Goal: Transaction & Acquisition: Purchase product/service

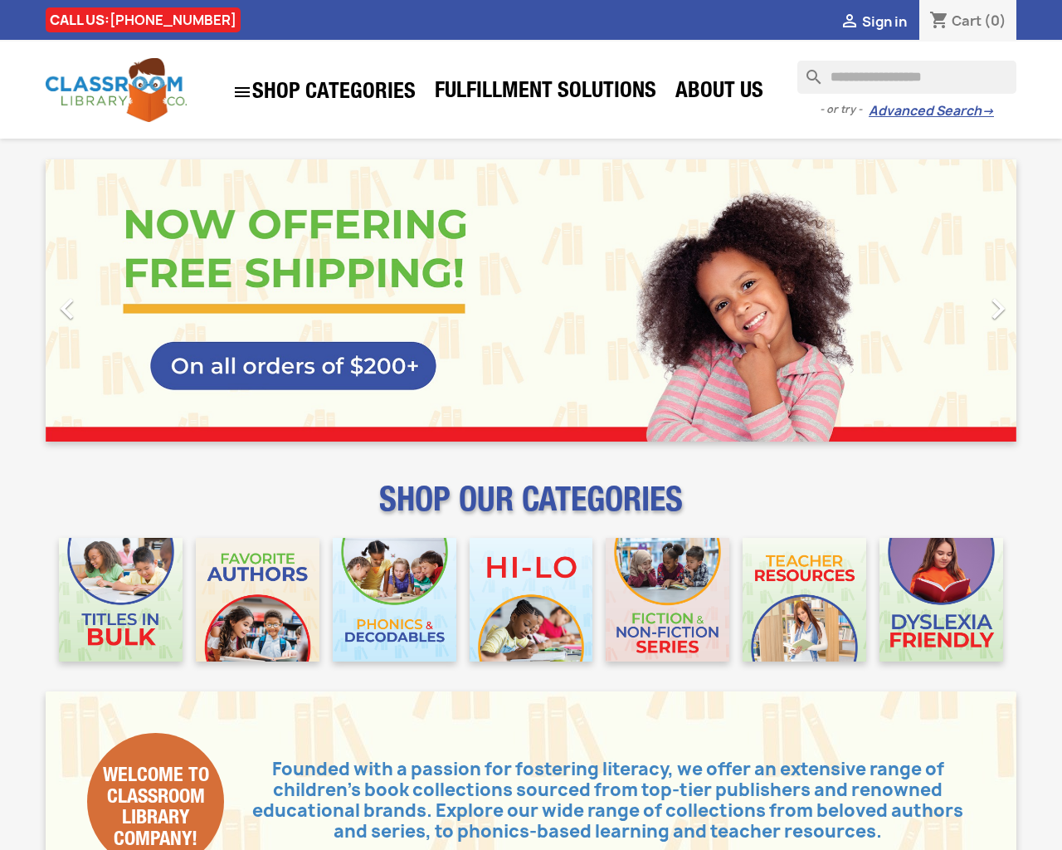
type input "***"
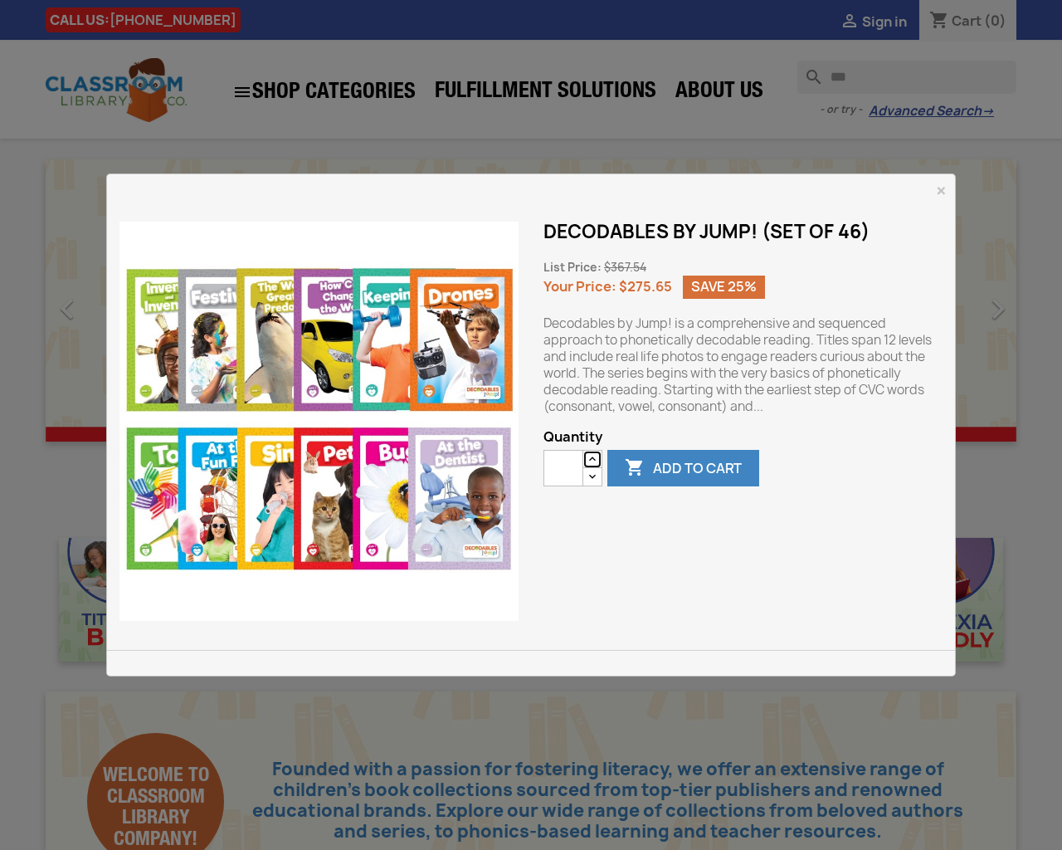
type button "e"
type input "*"
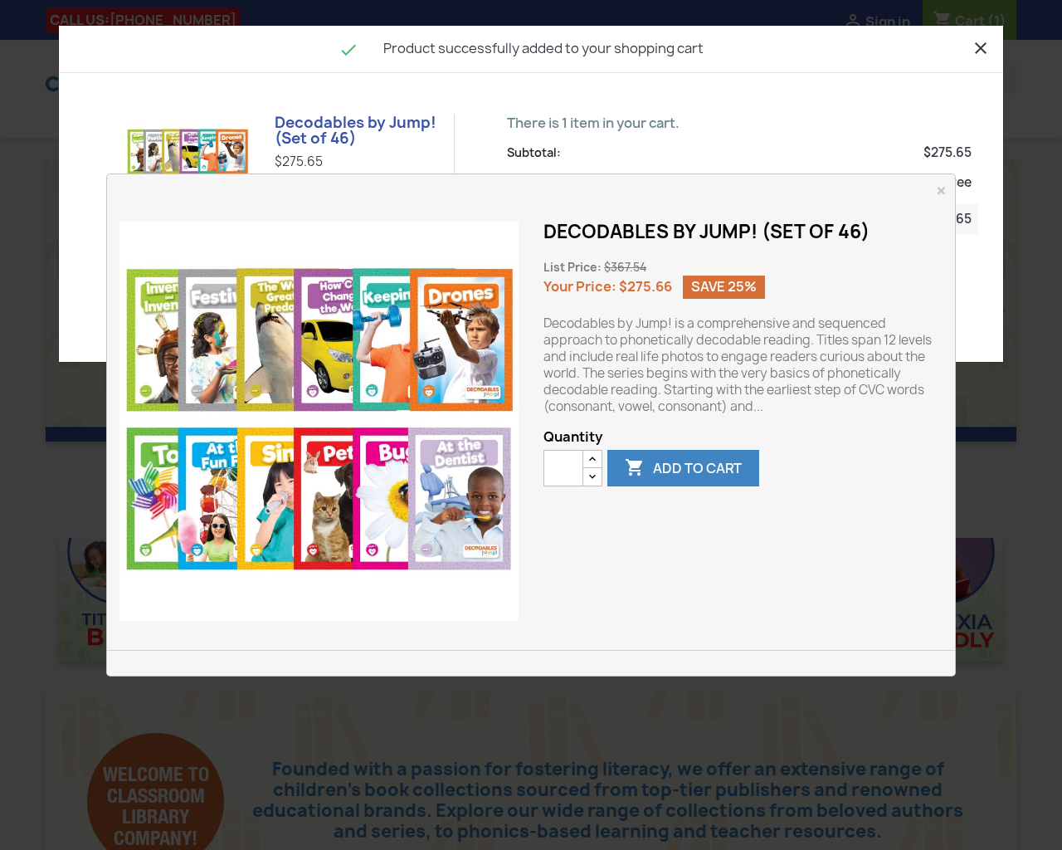
type button "e"
type input "*"
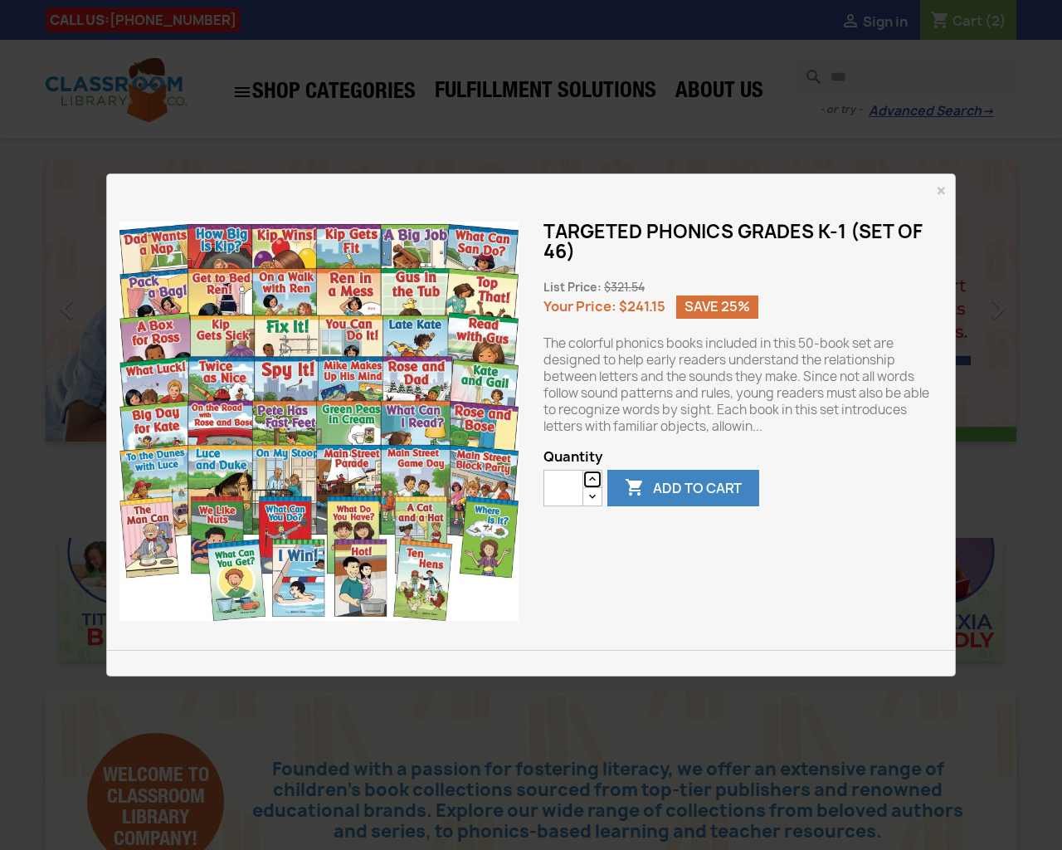
type button "e"
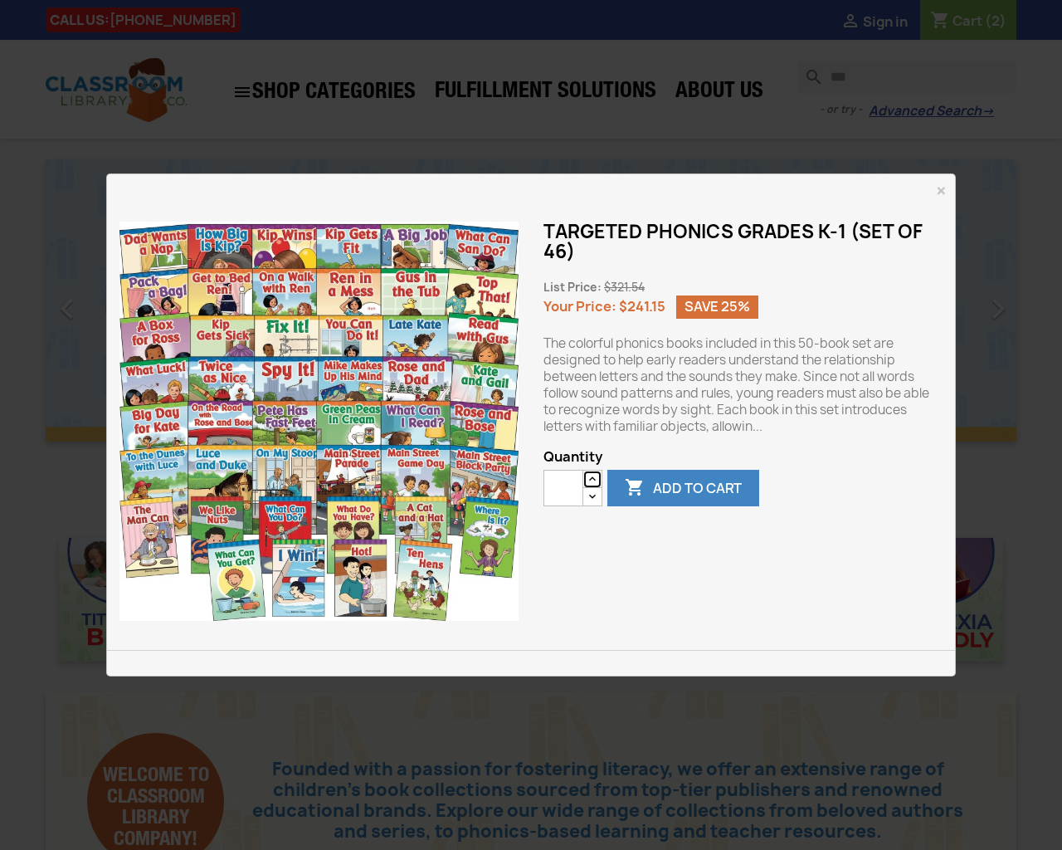
type button "e"
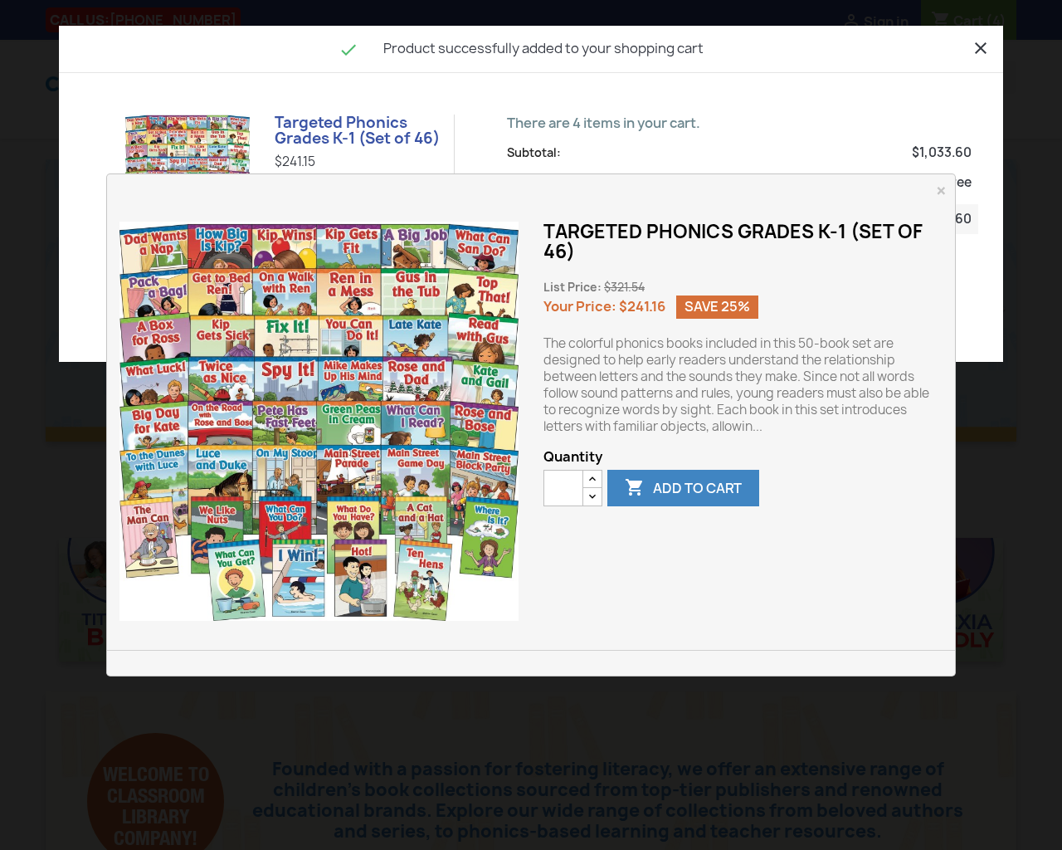
type button "e"
type input "*"
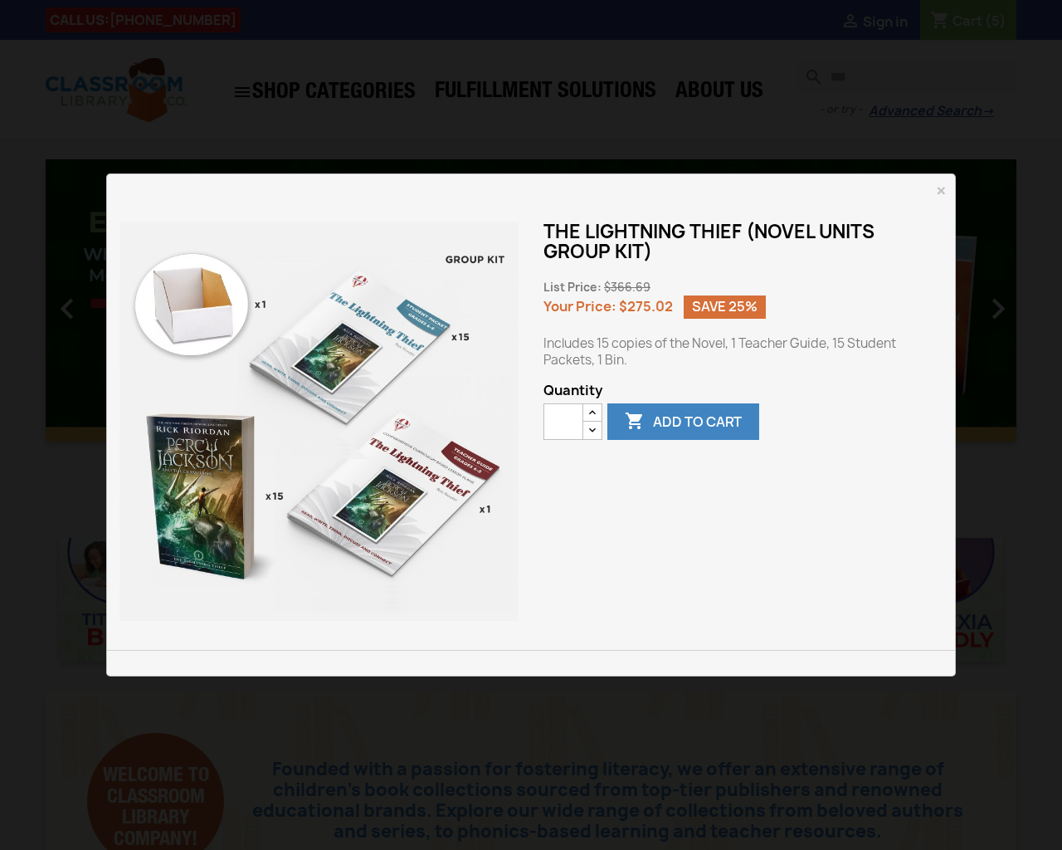
type button "e"
type input "*"
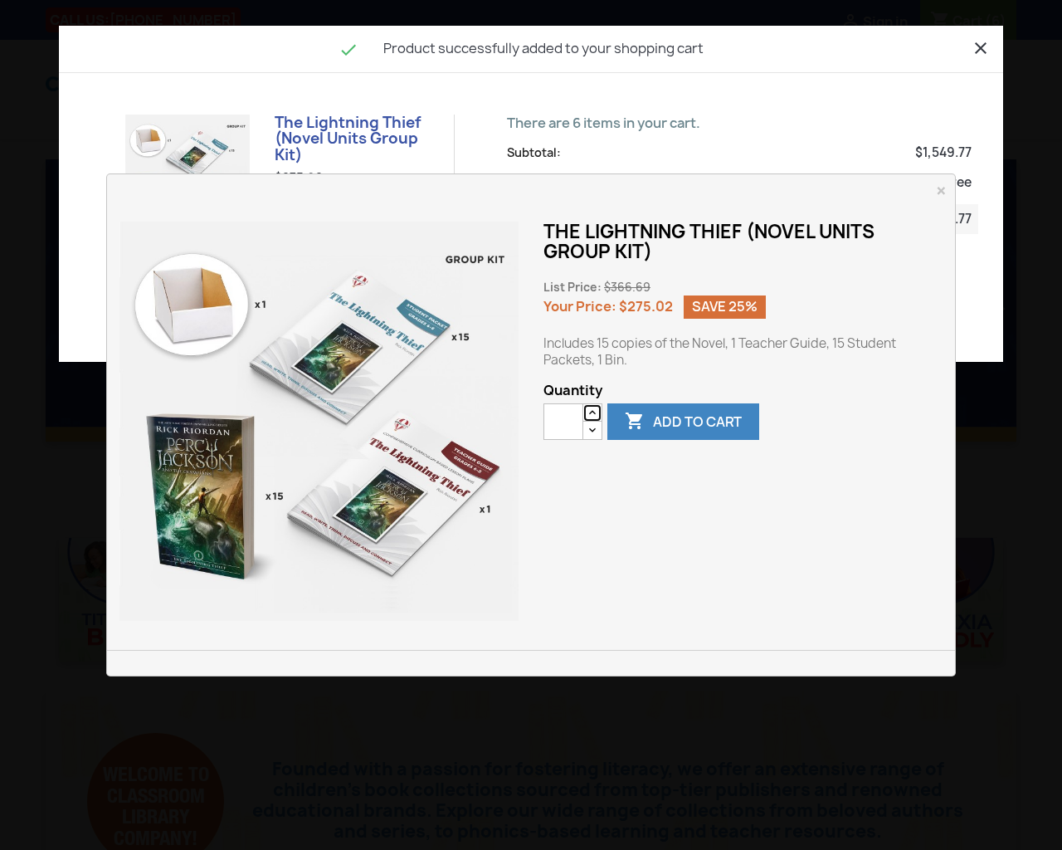
type button "e"
type input "*"
type button "e"
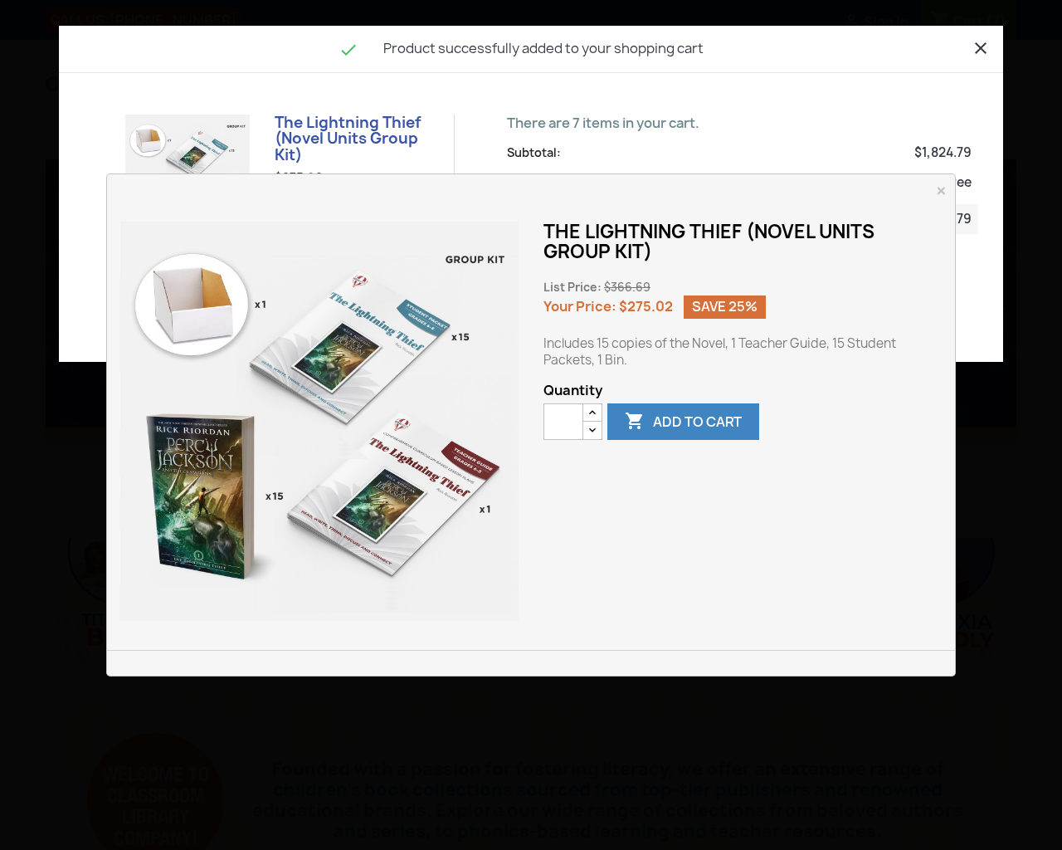
type input "*"
type button "e"
type input "*"
type button "e"
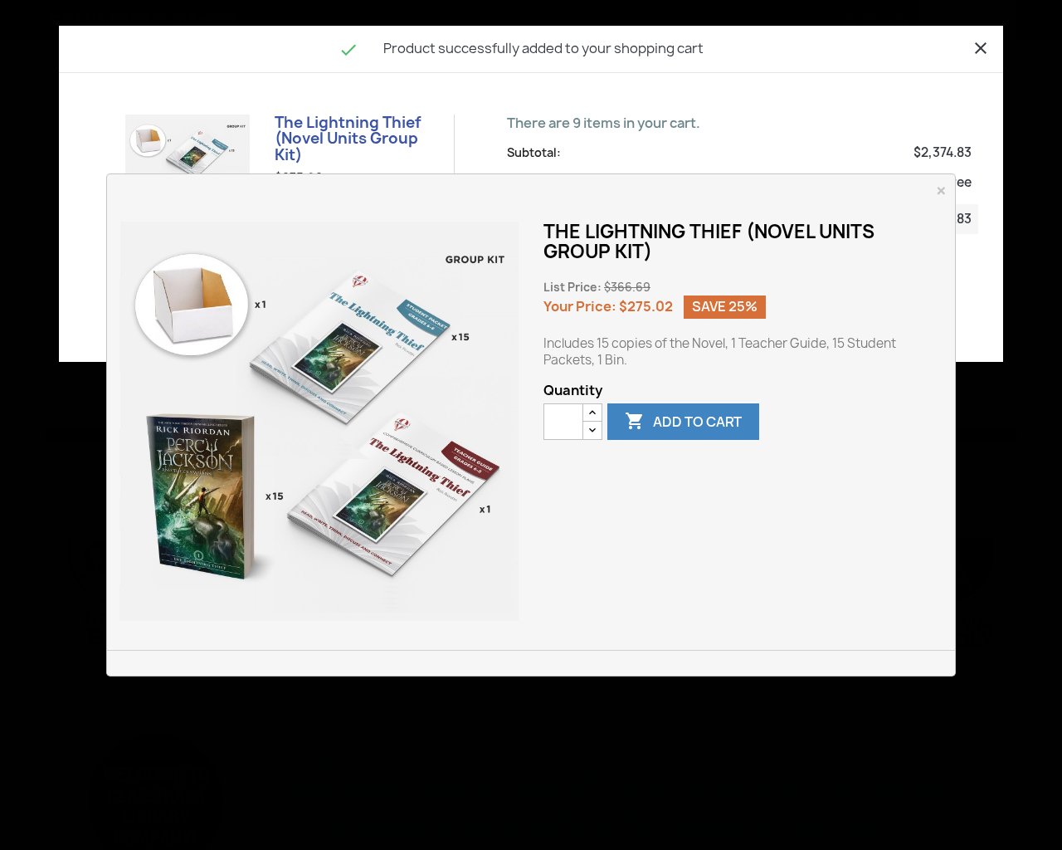
type button "e"
type input "*"
type button "e"
type input "*"
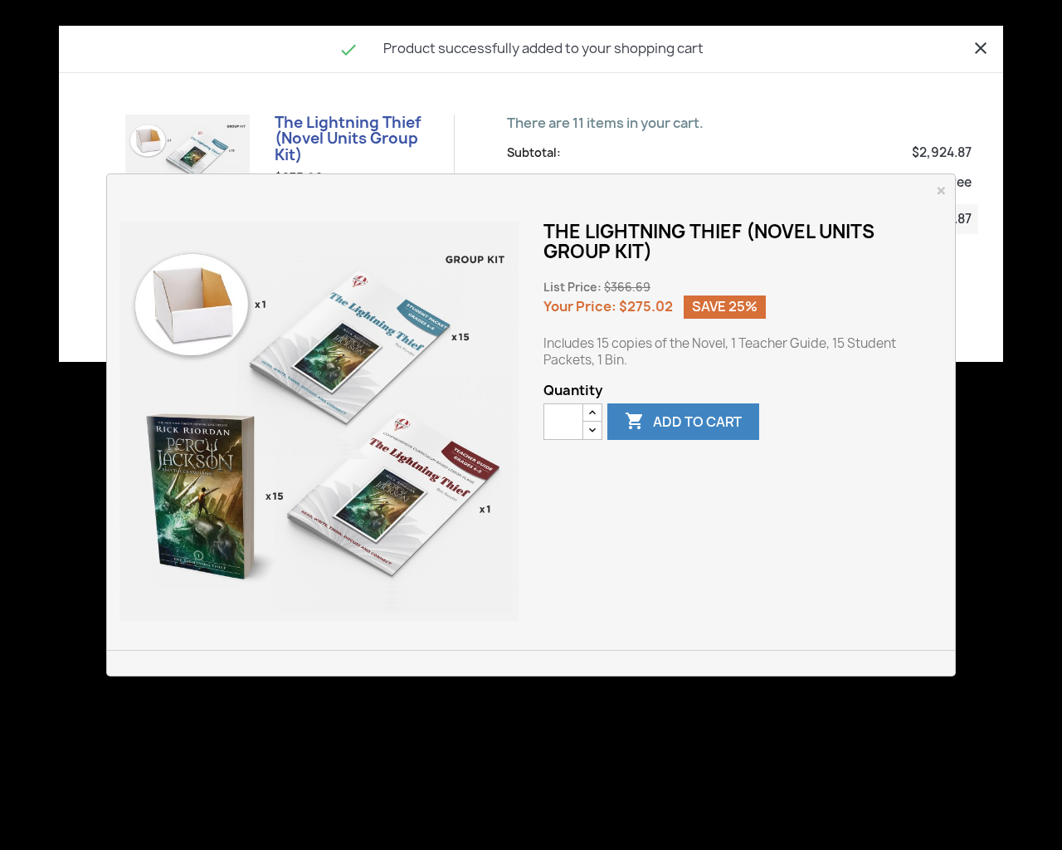
type button "e"
type input "*"
type button "e"
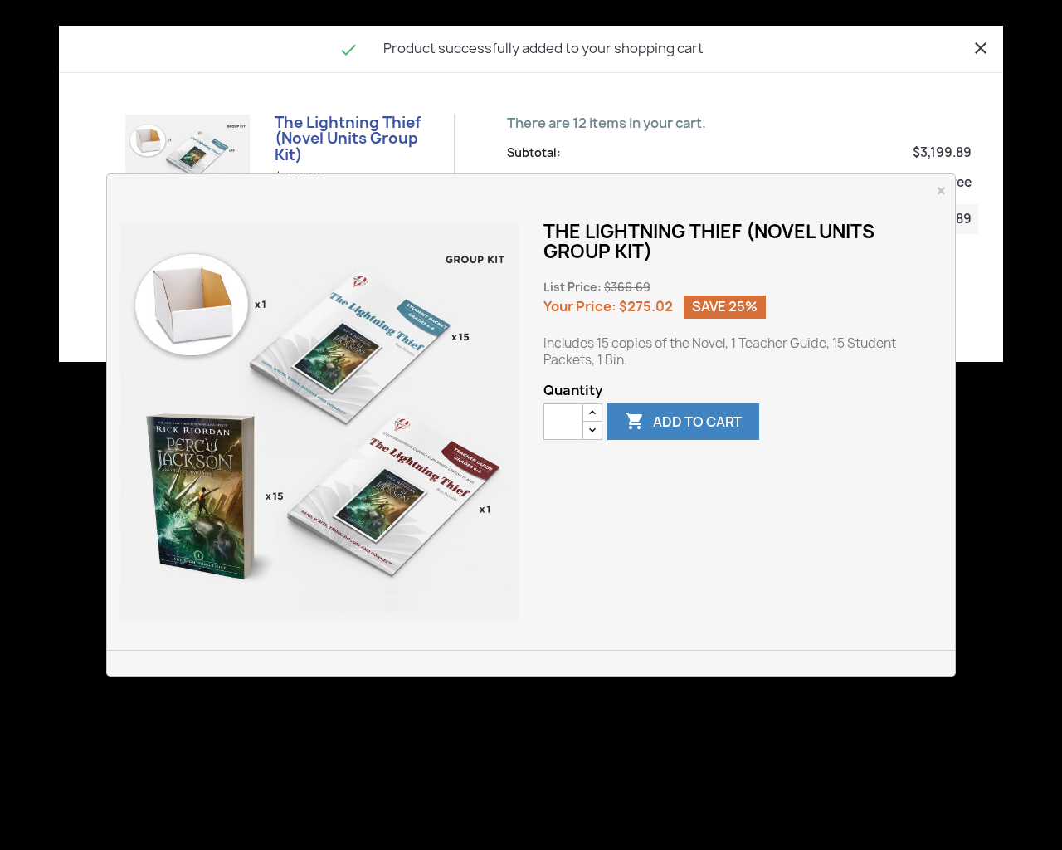
type input "*"
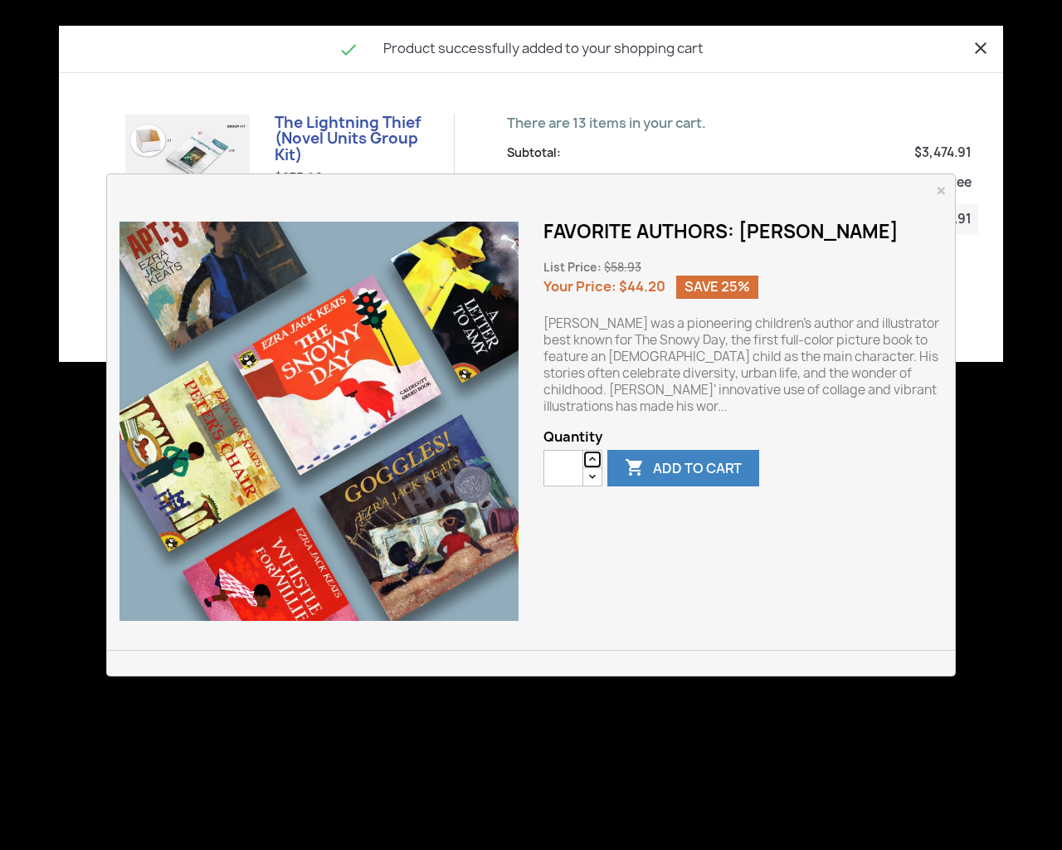
type button "e"
type input "*"
type button "e"
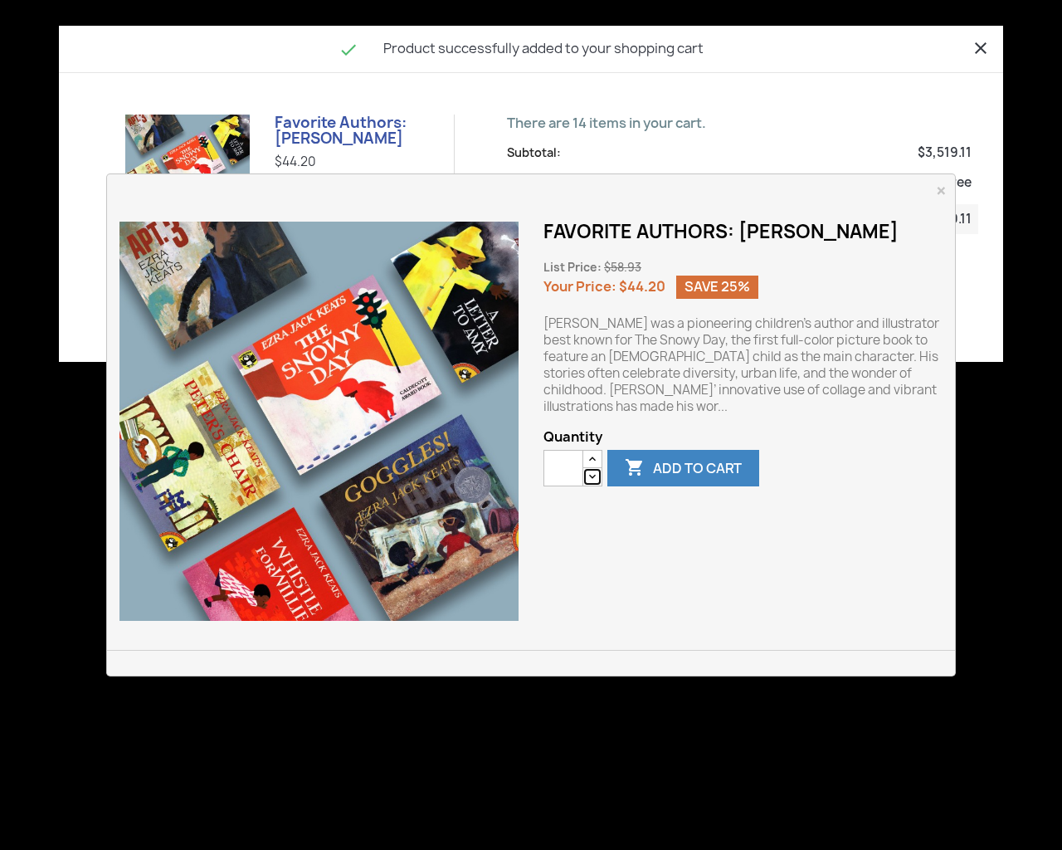
type button "e"
type input "*"
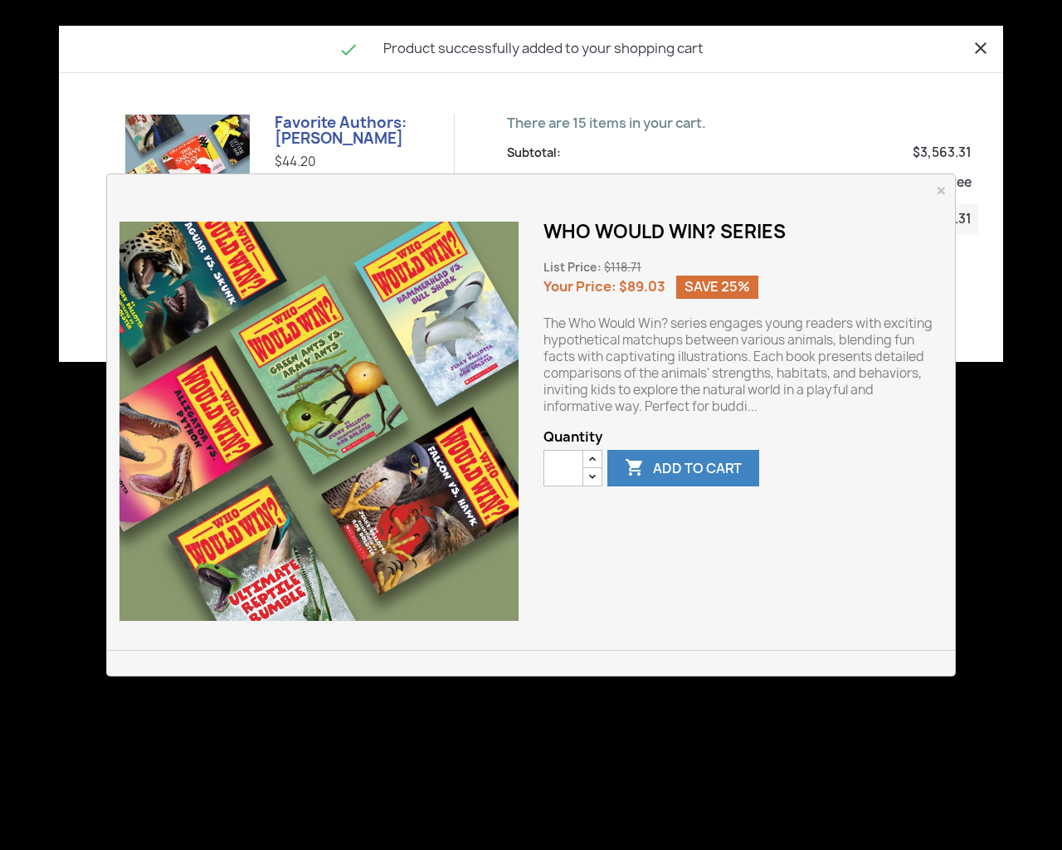
type button "e"
type input "*"
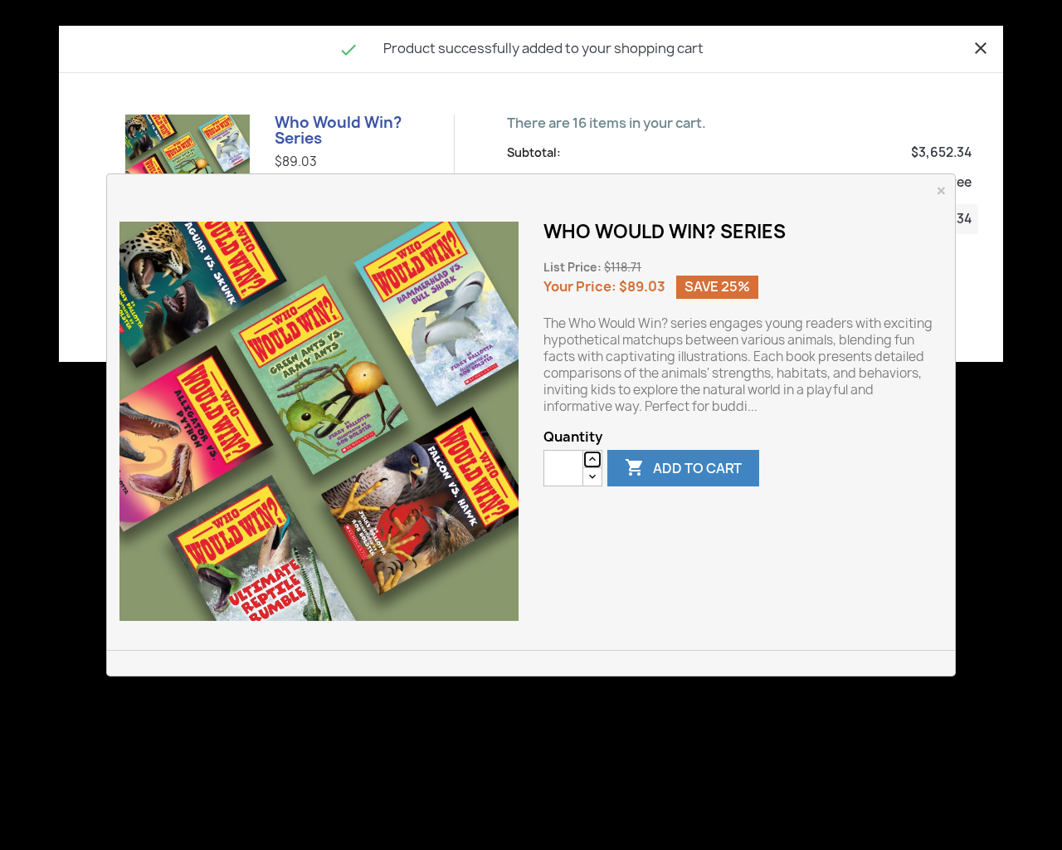
type button "e"
type input "*"
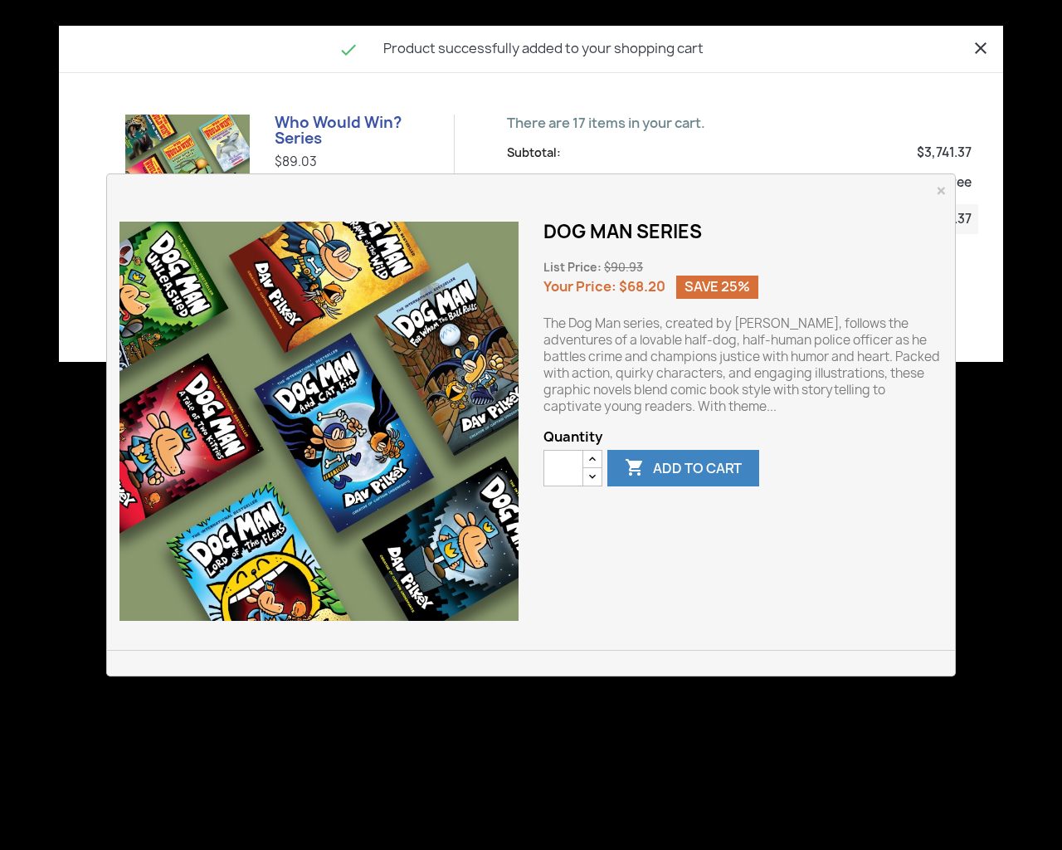
type button "e"
type input "*"
type button "e"
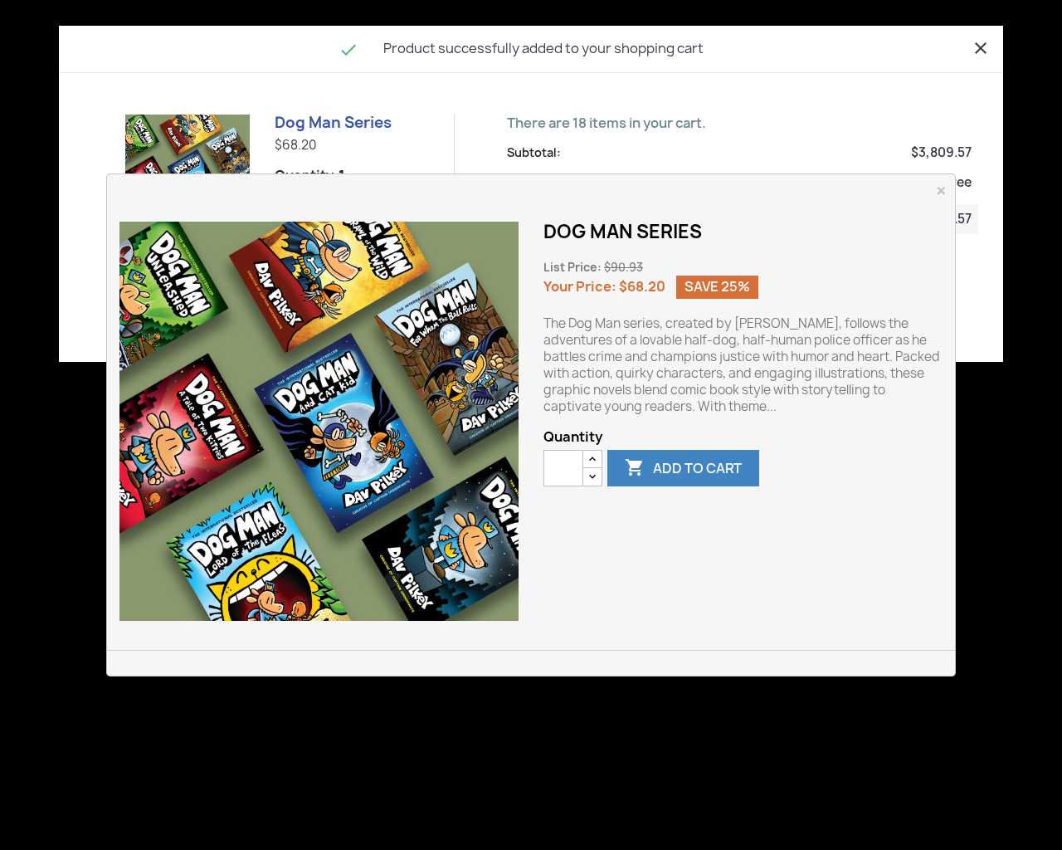
type input "*"
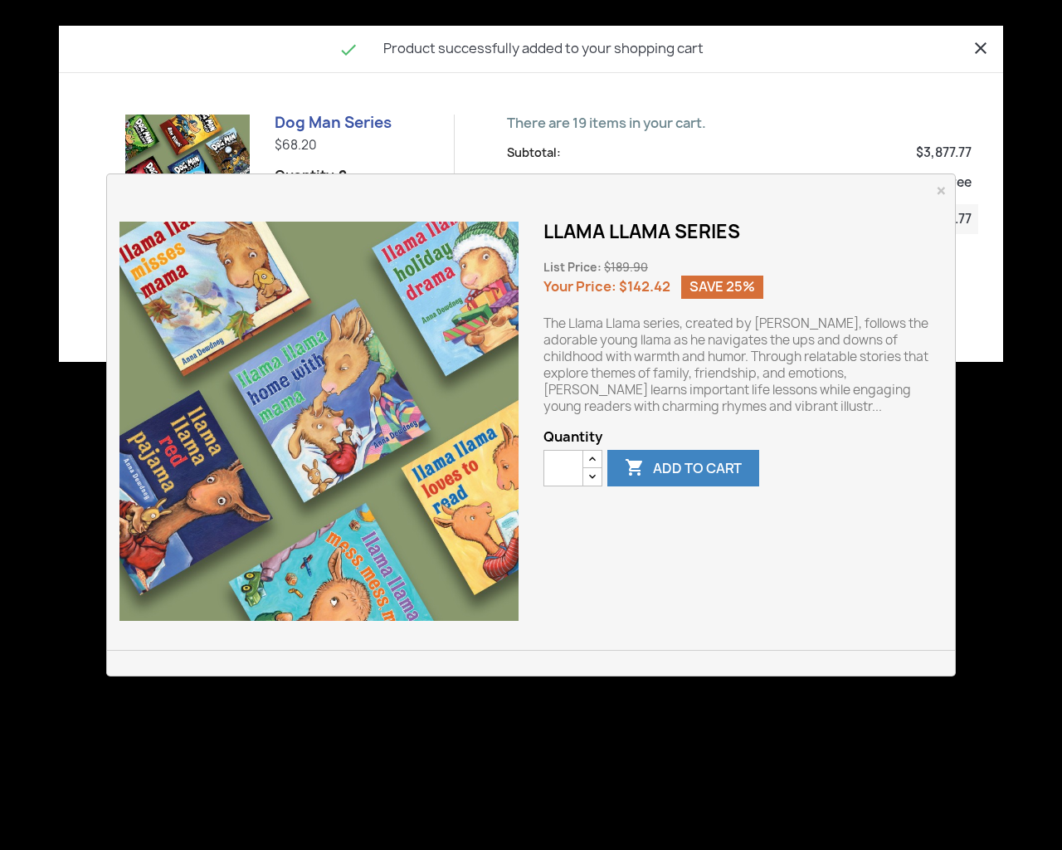
type button "e"
type input "*"
type button "e"
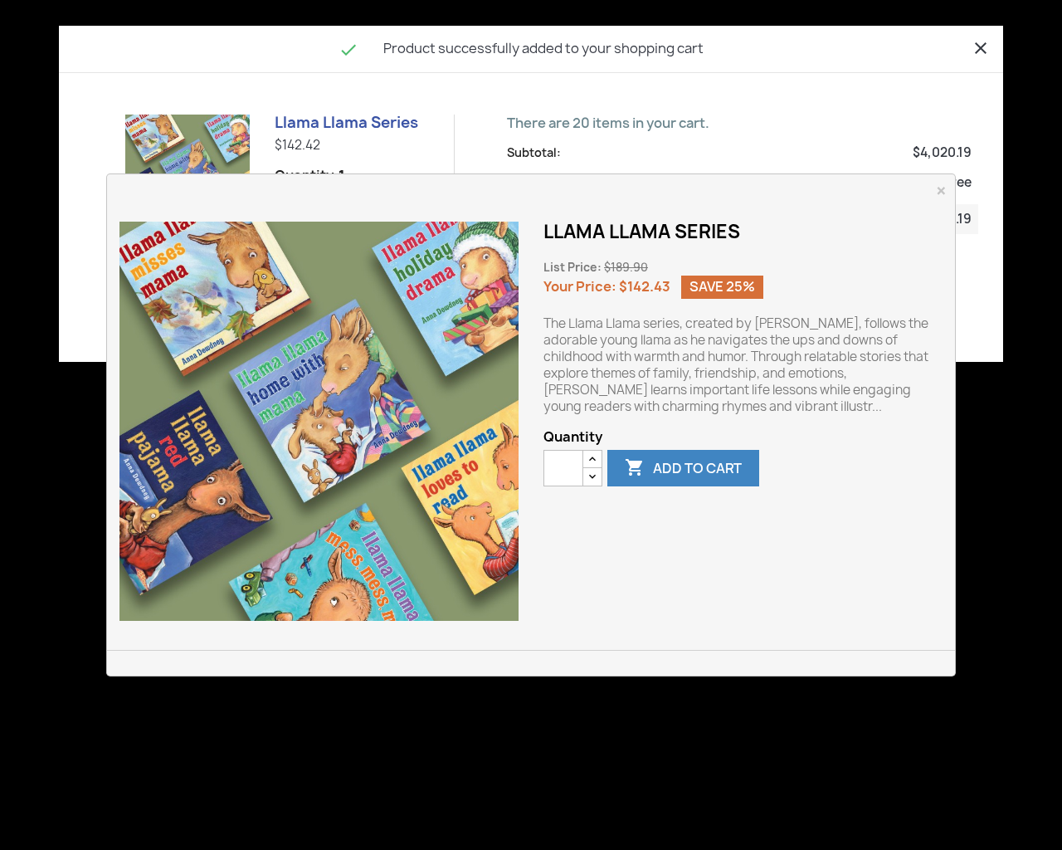
type input "*"
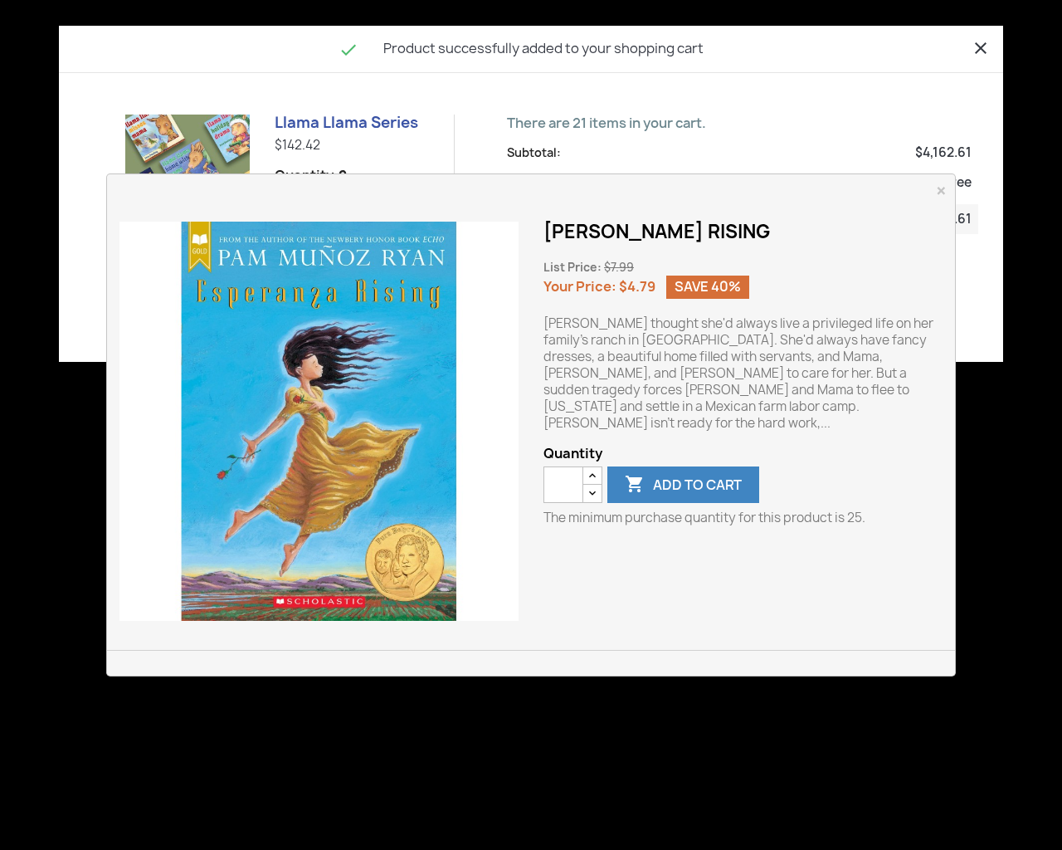
type button "e"
type input "**"
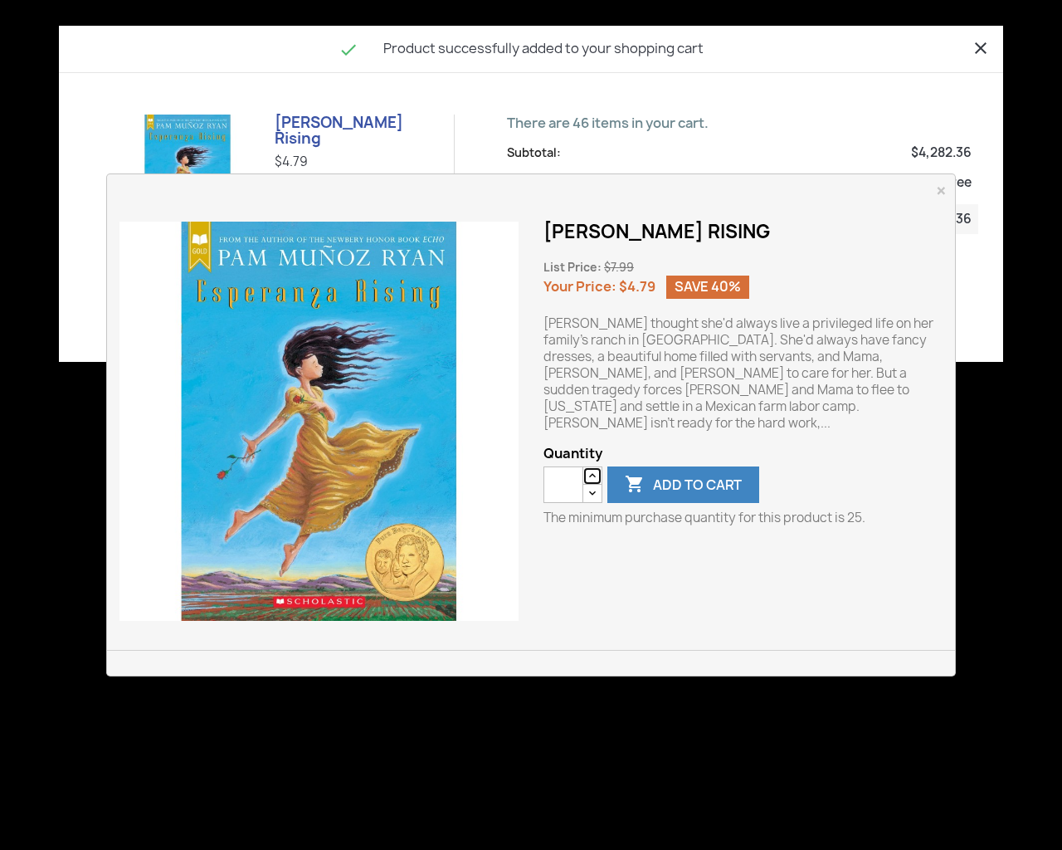
type button "e"
type input "*"
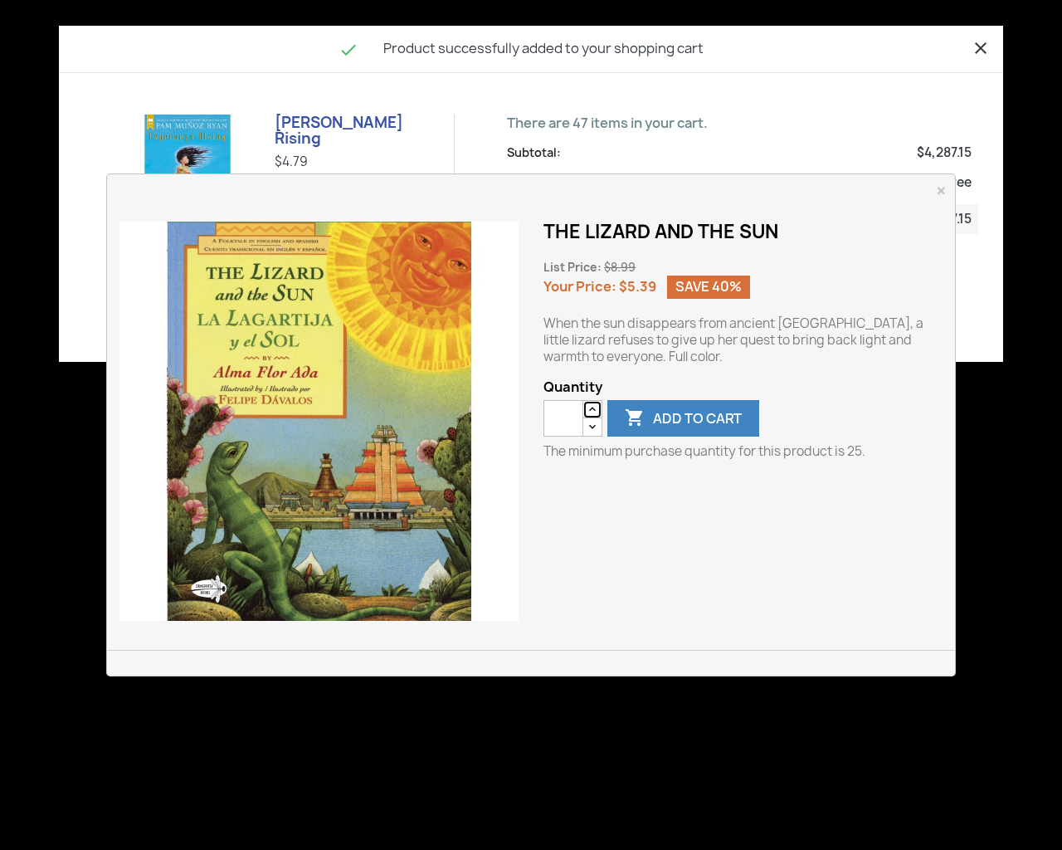
type button "e"
type input "**"
type button "e"
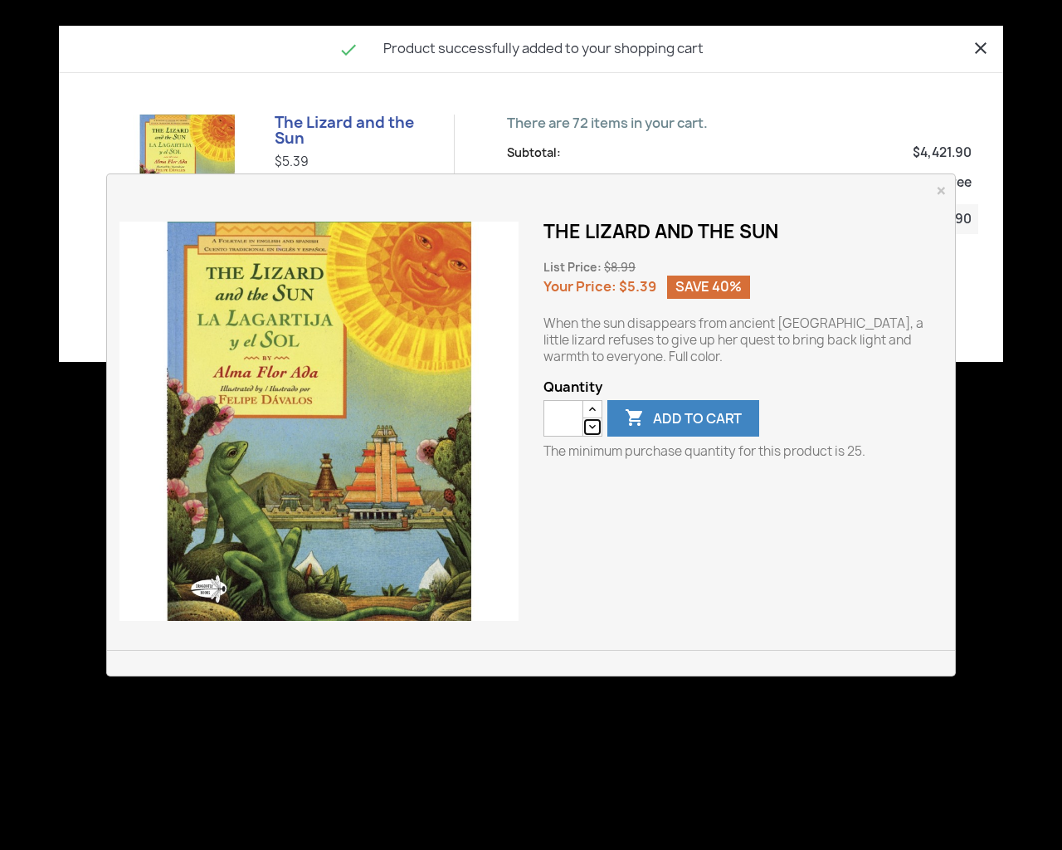
type input "*"
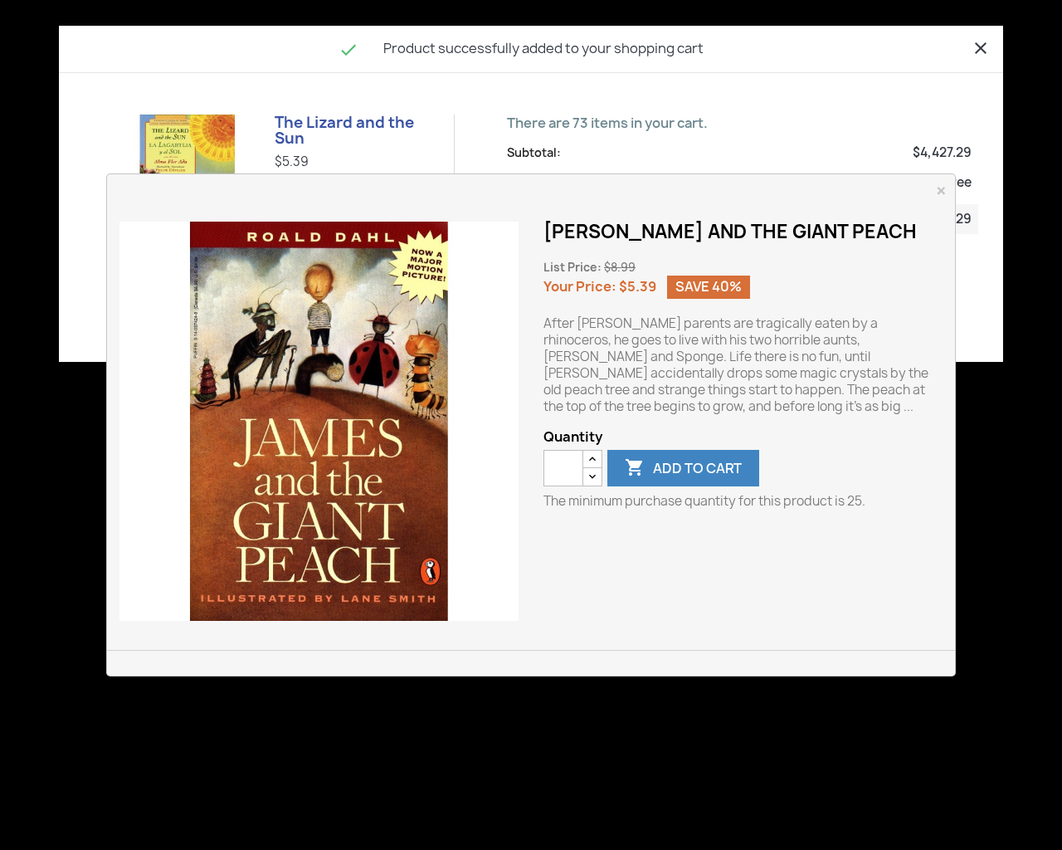
type button "e"
type input "**"
type button "e"
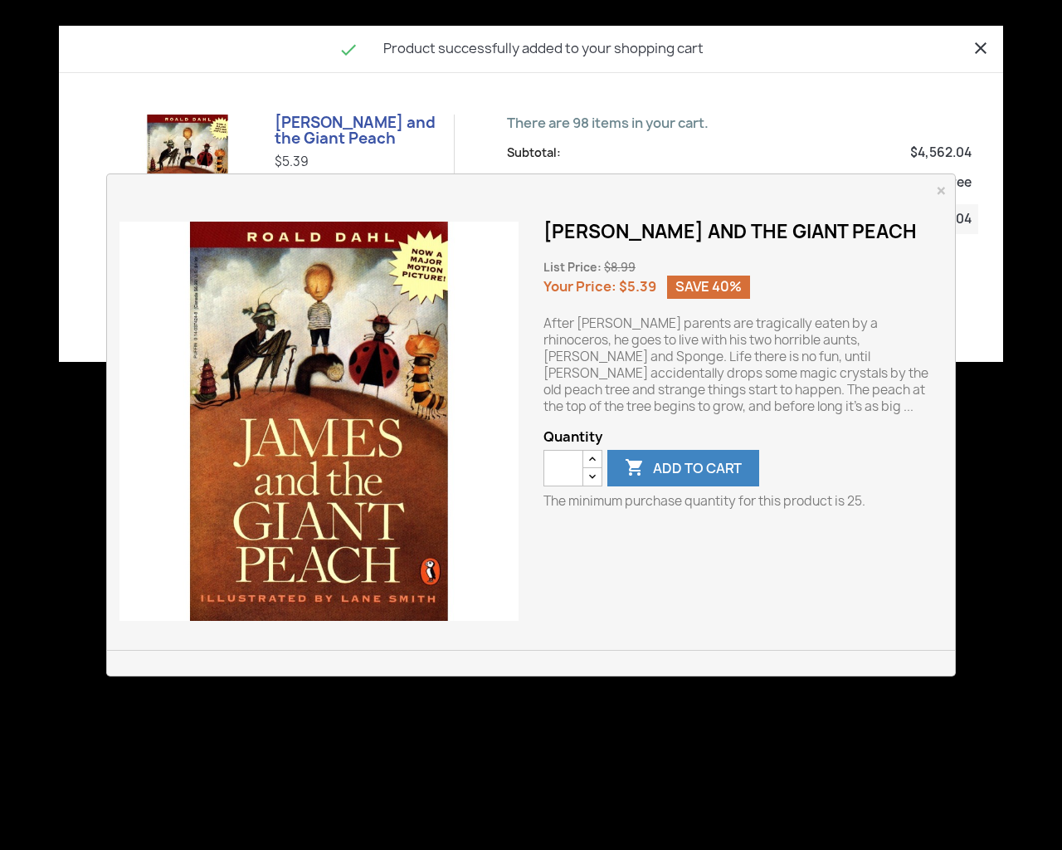
type input "*"
